Goal: Information Seeking & Learning: Check status

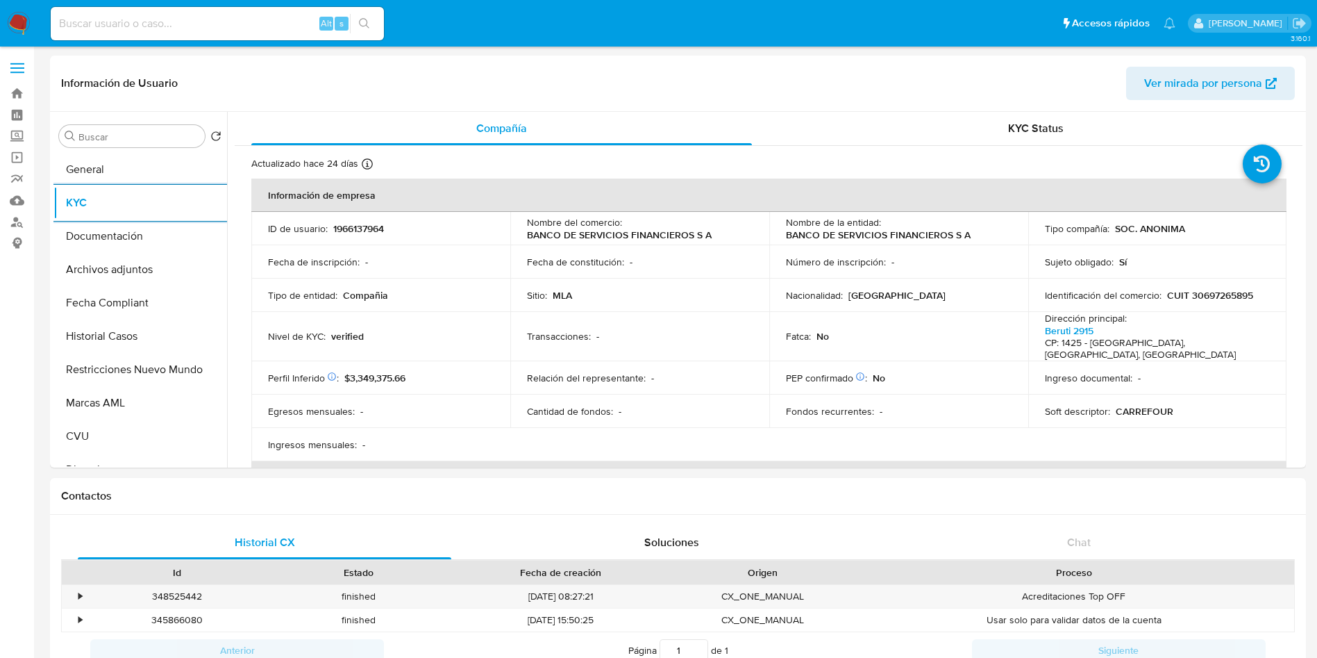
select select "10"
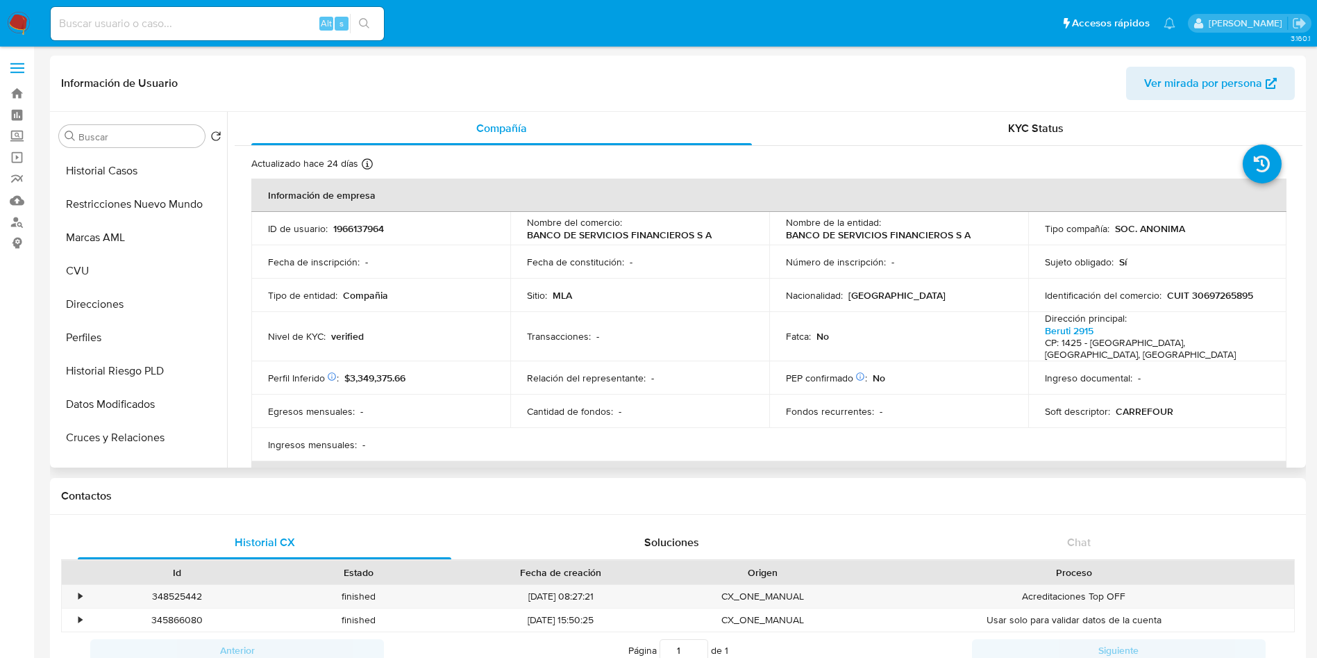
scroll to position [417, 0]
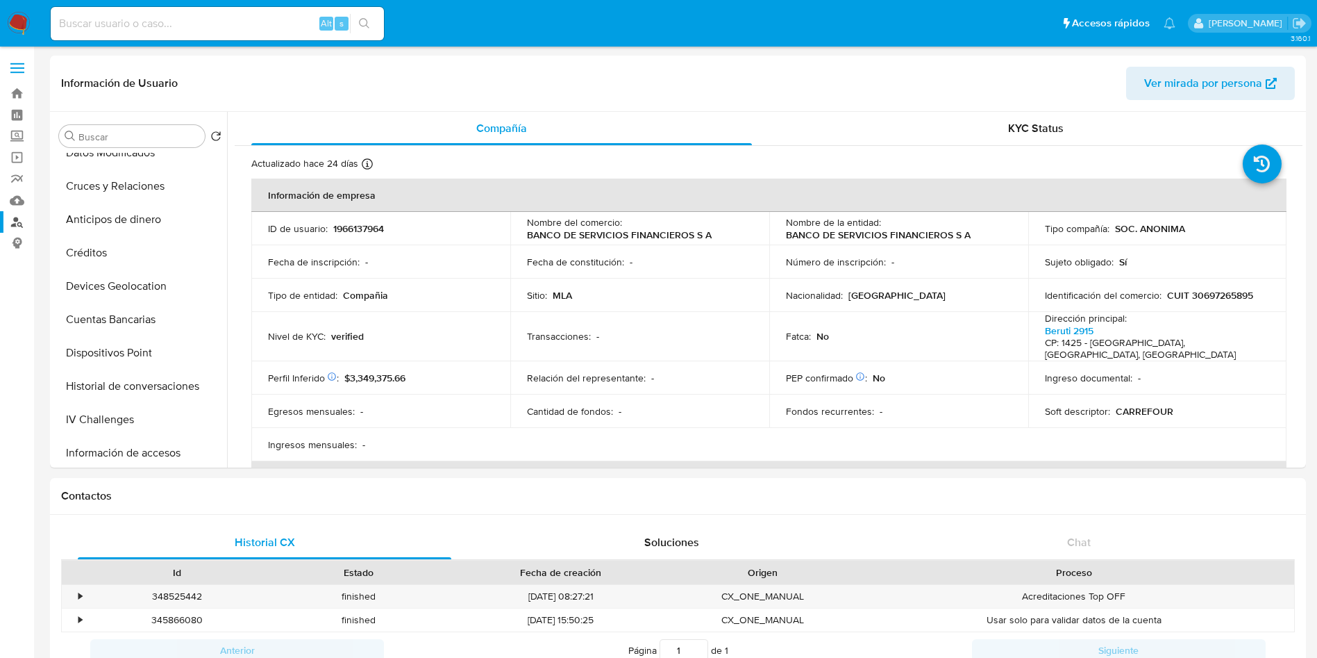
click at [9, 218] on link "Buscador de personas" at bounding box center [82, 222] width 165 height 22
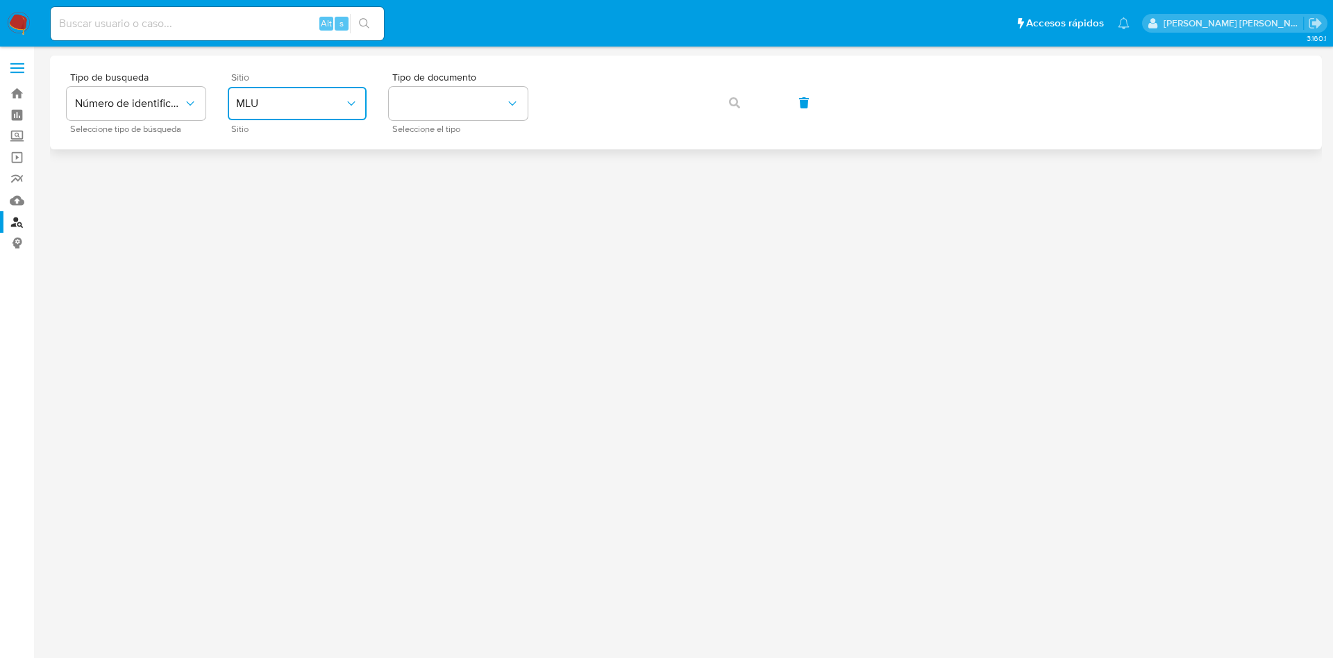
click at [301, 110] on span "MLU" at bounding box center [290, 104] width 108 height 14
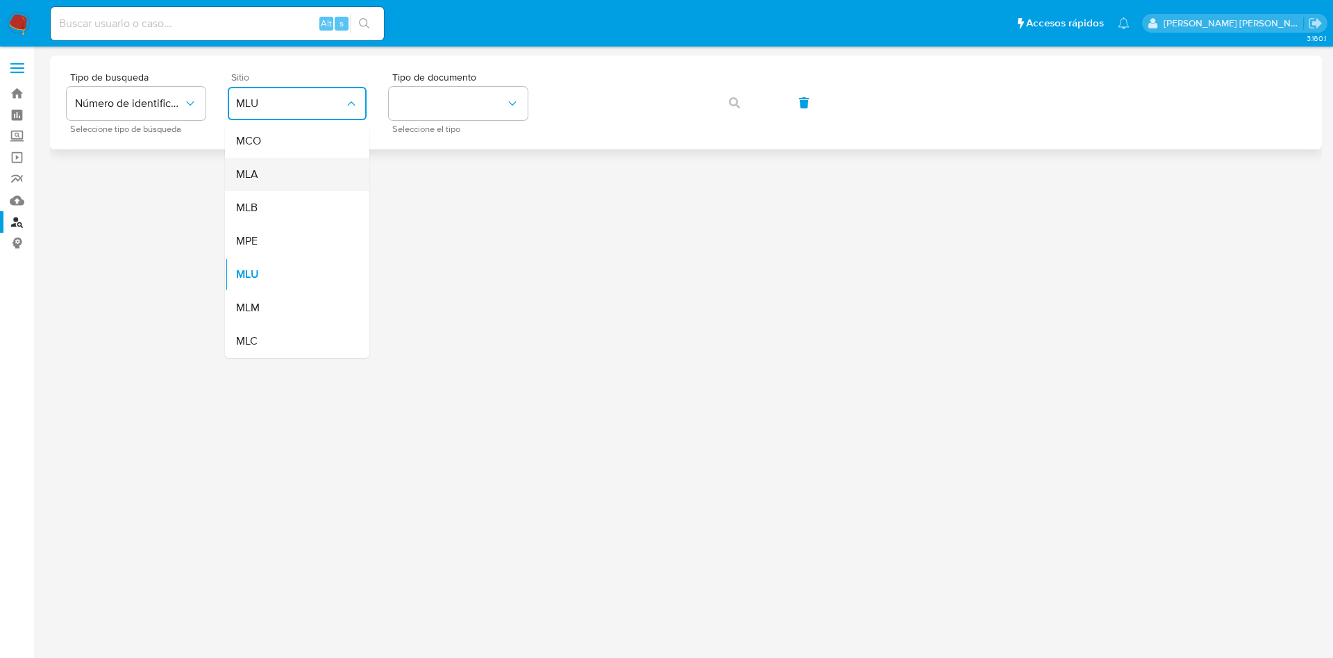
click at [292, 174] on div "MLA" at bounding box center [293, 174] width 114 height 33
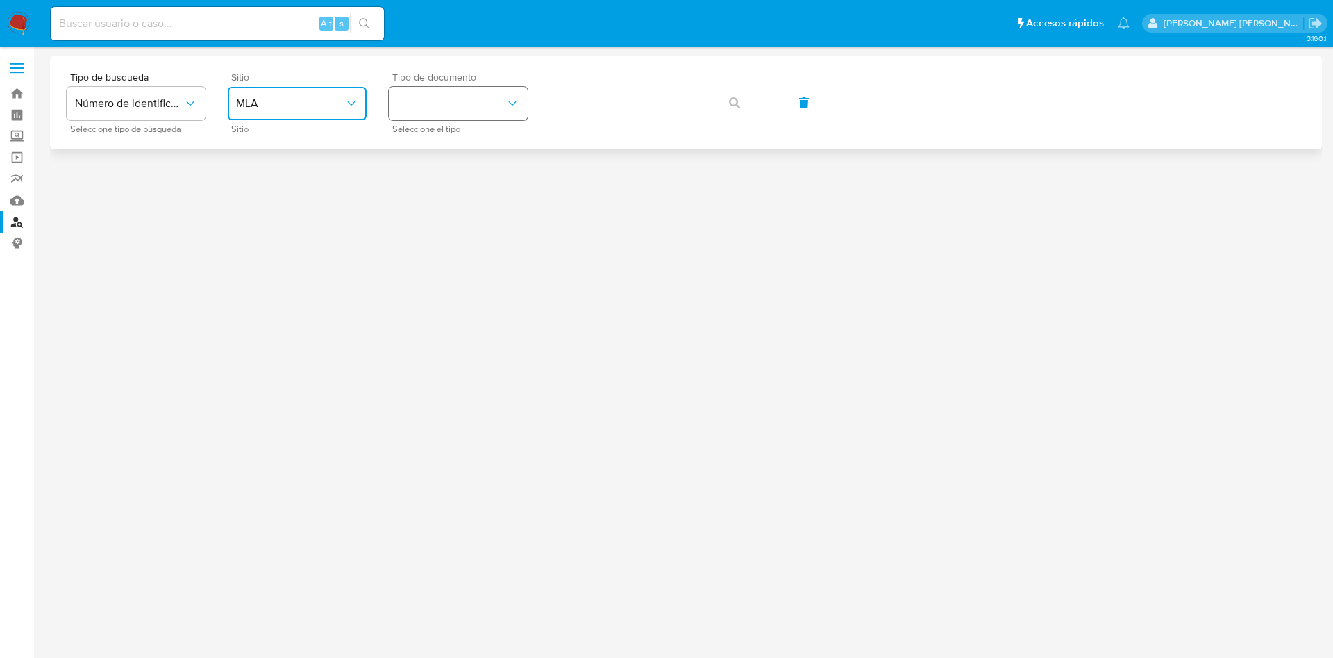
click at [487, 115] on button "identificationType" at bounding box center [458, 103] width 139 height 33
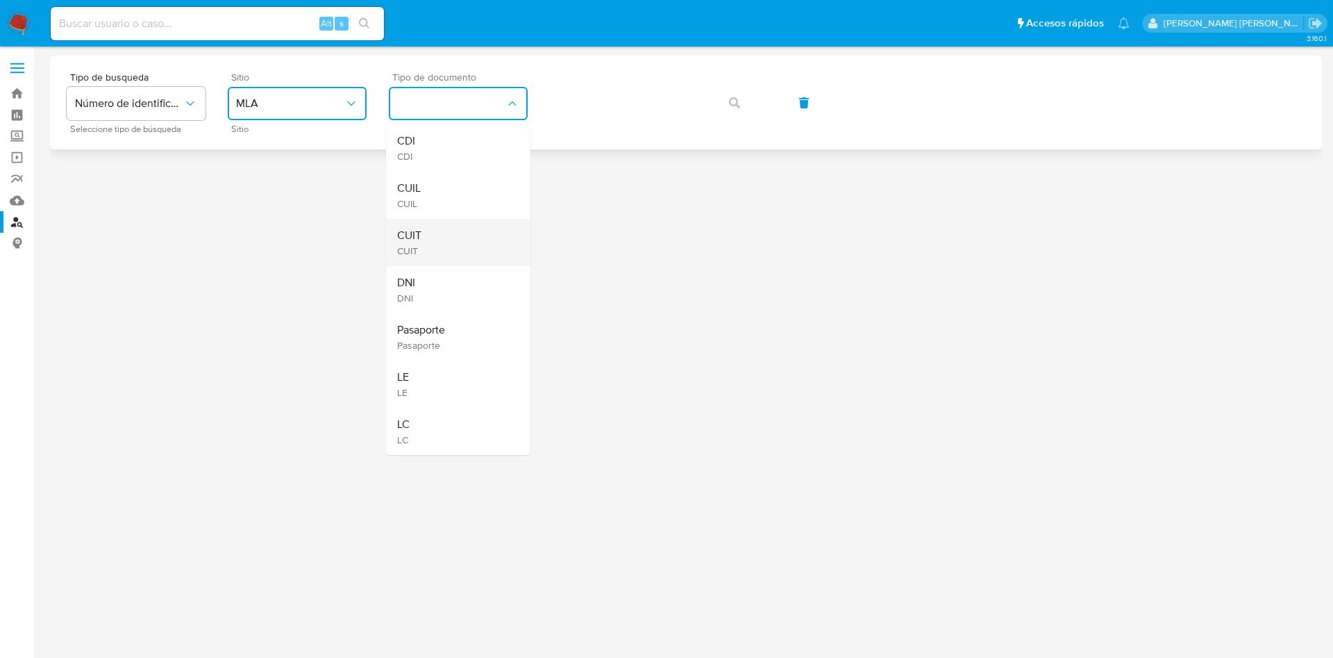
click at [451, 235] on div "CUIT CUIT" at bounding box center [454, 242] width 114 height 47
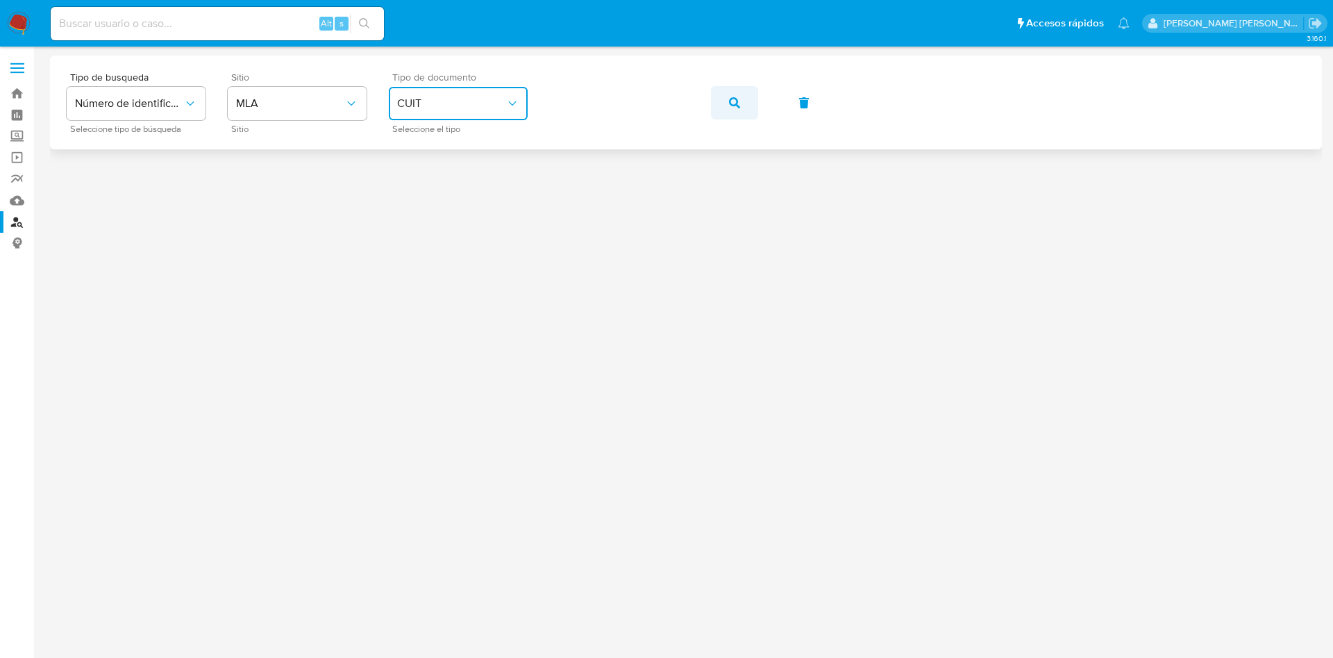
click at [726, 99] on button "button" at bounding box center [734, 102] width 47 height 33
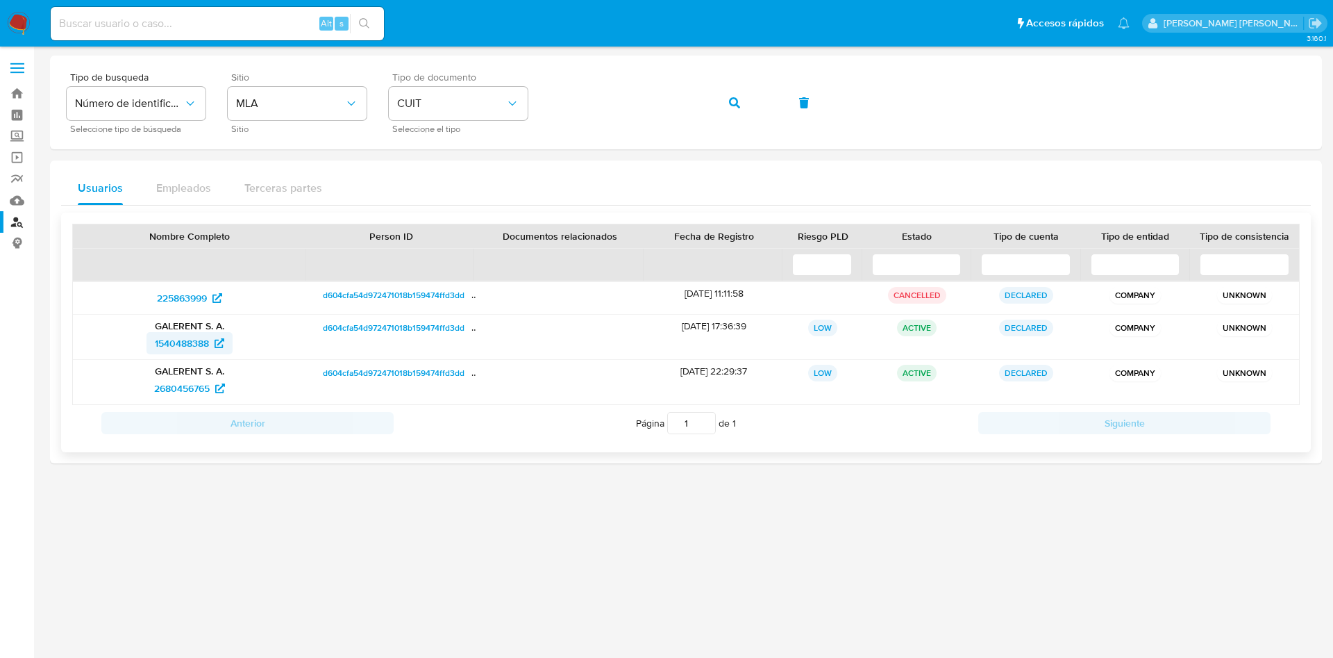
click at [188, 344] on span "1540488388" at bounding box center [182, 343] width 54 height 22
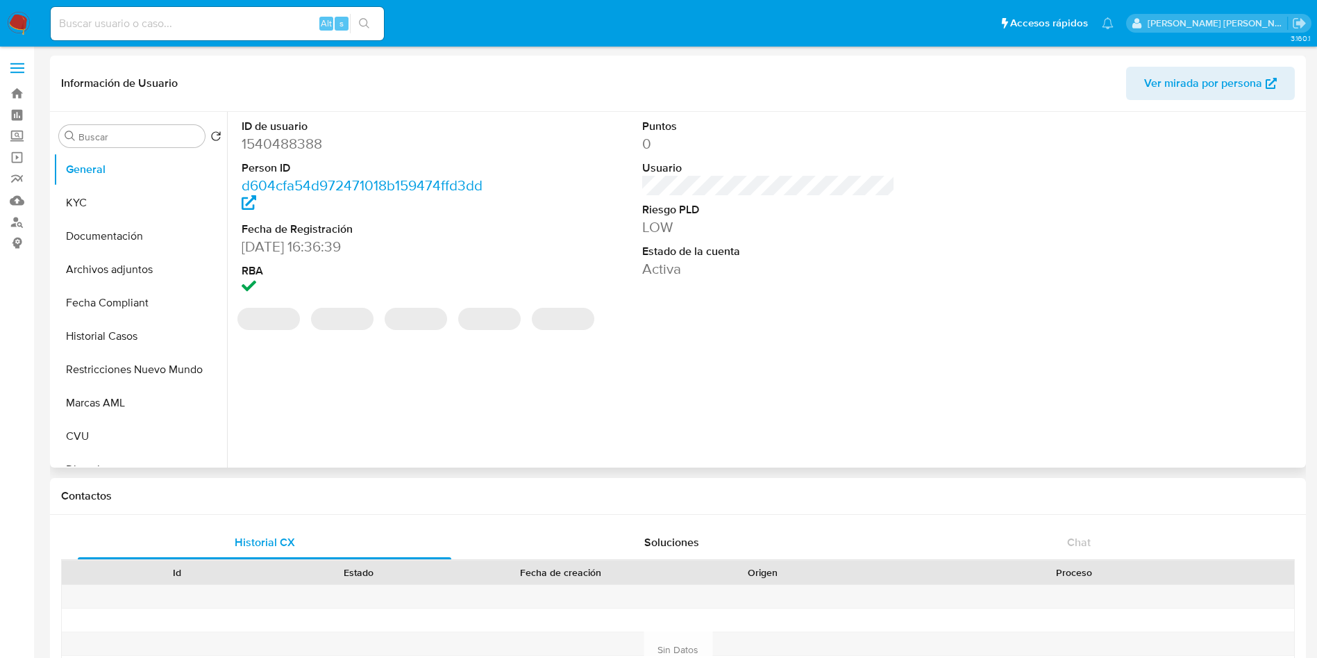
select select "10"
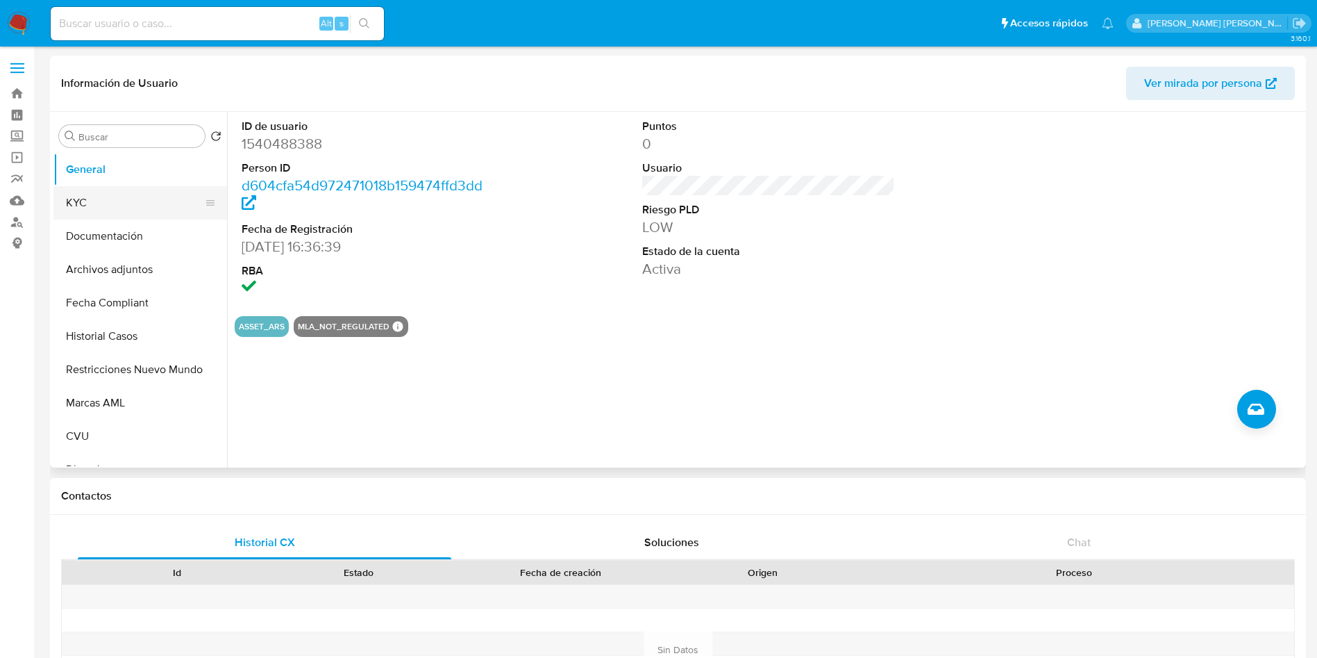
click at [94, 203] on button "KYC" at bounding box center [134, 202] width 162 height 33
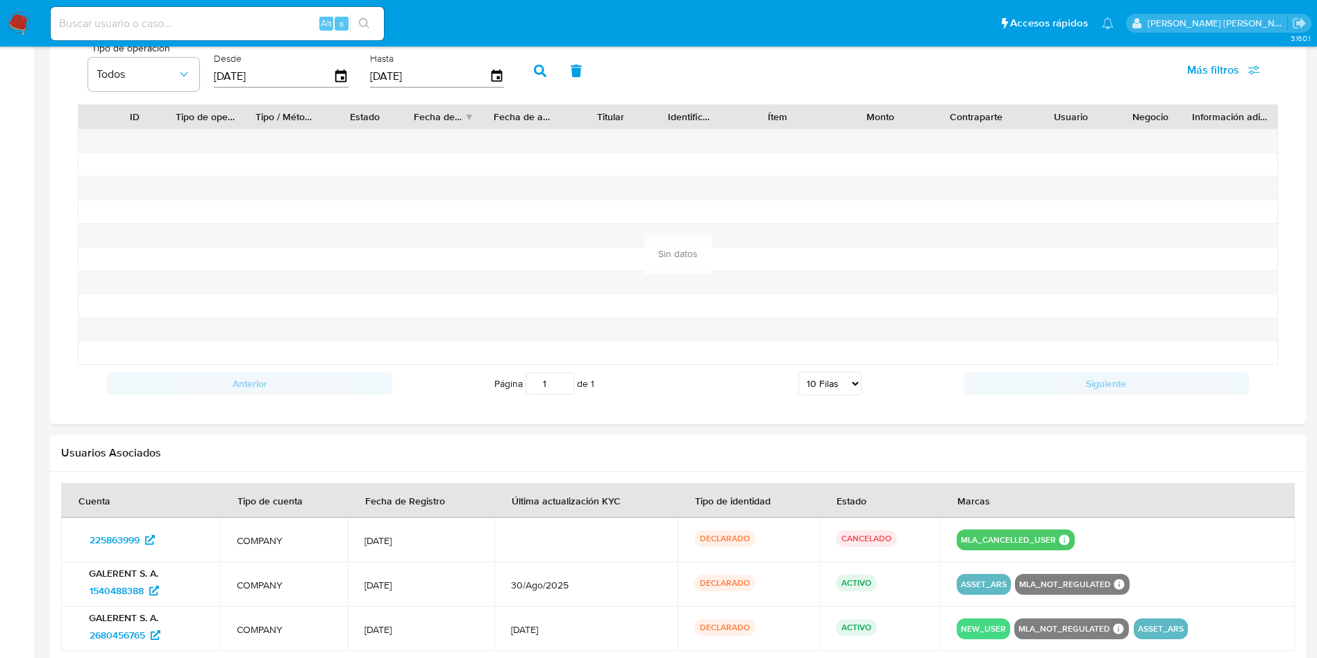
scroll to position [1107, 0]
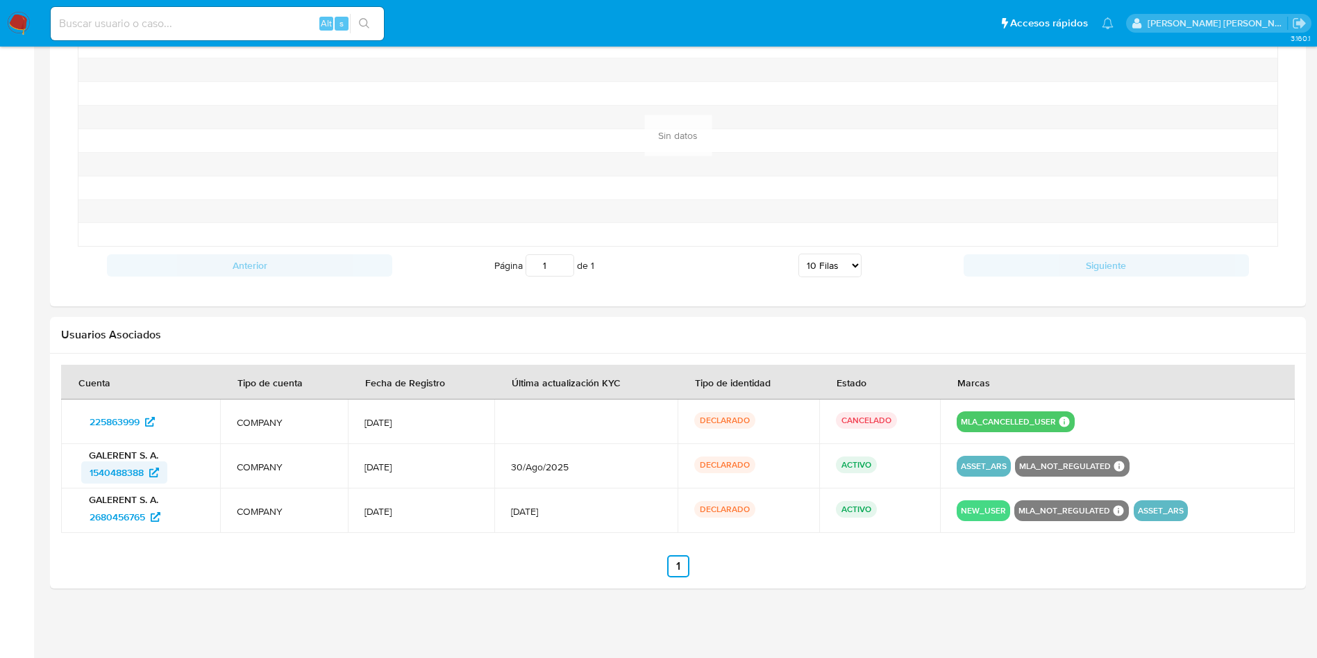
click at [112, 461] on span "1540488388" at bounding box center [117, 472] width 54 height 22
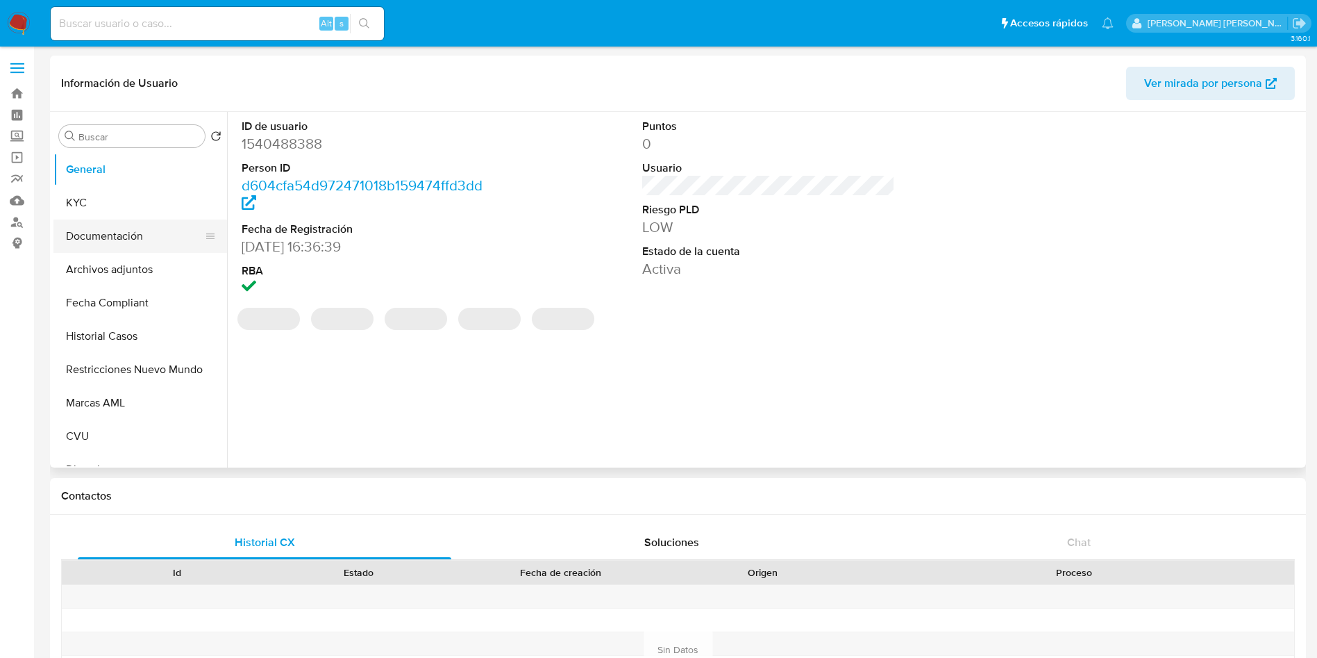
select select "10"
click at [110, 241] on button "Documentación" at bounding box center [134, 235] width 162 height 33
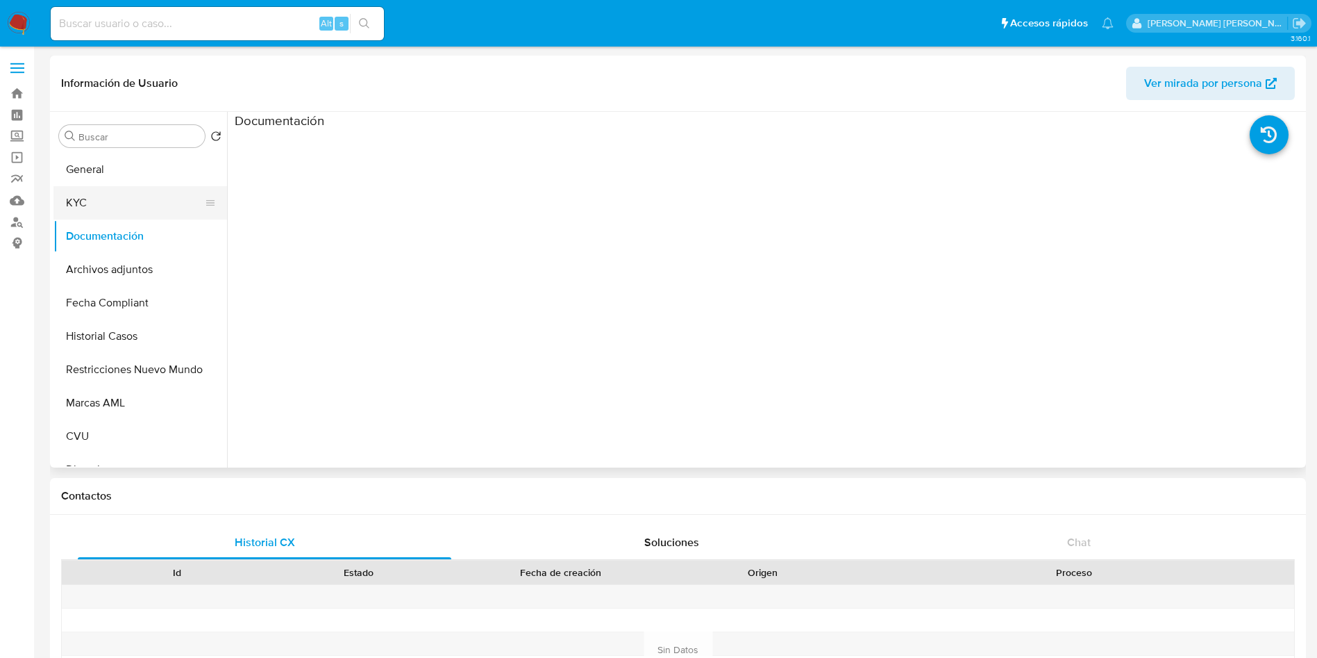
click at [116, 212] on button "KYC" at bounding box center [134, 202] width 162 height 33
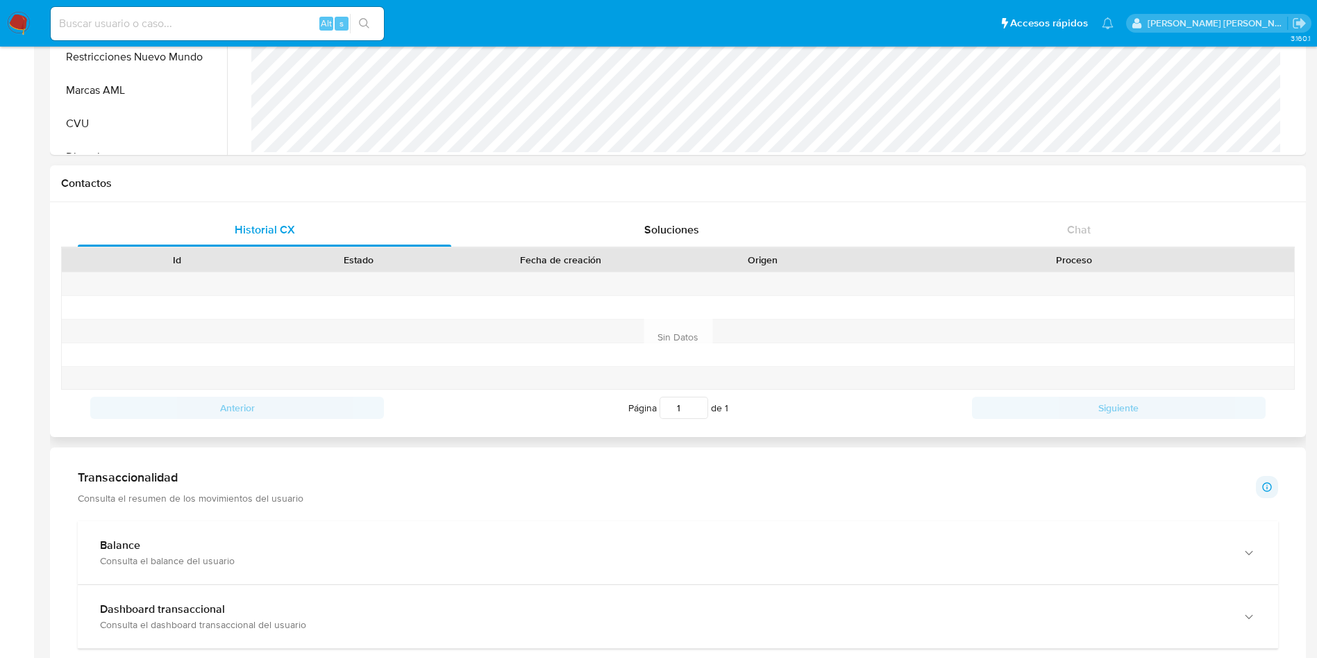
scroll to position [104, 0]
